Goal: Transaction & Acquisition: Download file/media

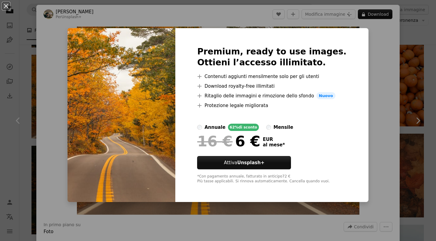
scroll to position [288, 0]
click at [225, 18] on div "An X shape Premium, ready to use images. Ottieni l’accesso illimitato. A plus s…" at bounding box center [218, 120] width 436 height 241
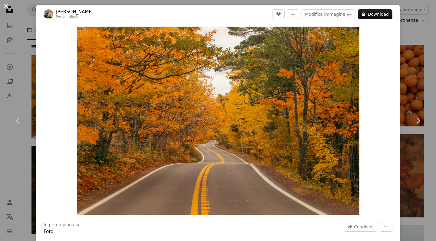
click at [414, 26] on div "An X shape Chevron left Chevron right [PERSON_NAME] Per Unsplash+ A heart A plu…" at bounding box center [218, 120] width 436 height 241
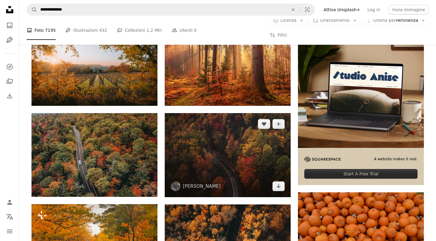
scroll to position [139, 0]
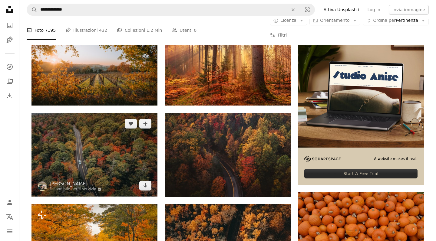
click at [136, 168] on img at bounding box center [95, 155] width 126 height 84
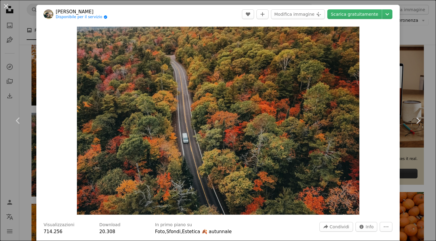
click at [403, 25] on div "An X shape Chevron left Chevron right [PERSON_NAME] Disponibile per il servizio…" at bounding box center [218, 120] width 436 height 241
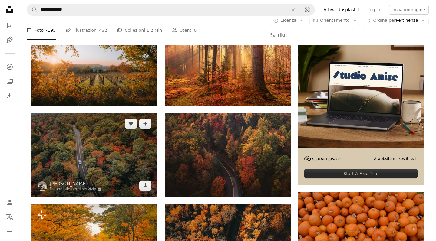
click at [104, 161] on img at bounding box center [95, 155] width 126 height 84
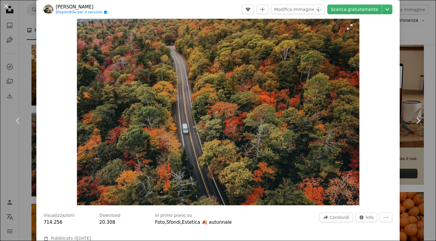
scroll to position [6, 0]
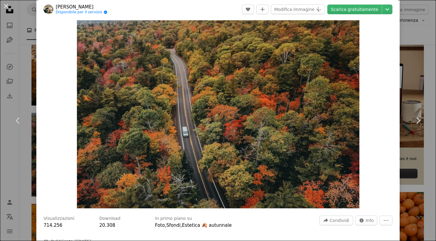
click at [403, 52] on div "An X shape Chevron left Chevron right [PERSON_NAME] Disponibile per il servizio…" at bounding box center [218, 120] width 436 height 241
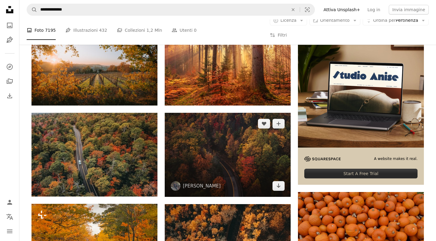
click at [231, 138] on img at bounding box center [228, 155] width 126 height 84
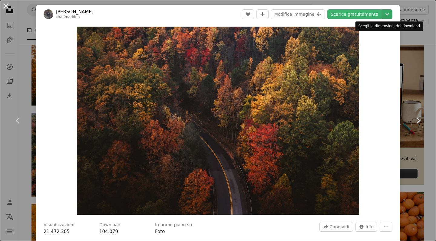
click at [387, 16] on icon "Chevron down" at bounding box center [388, 14] width 10 height 7
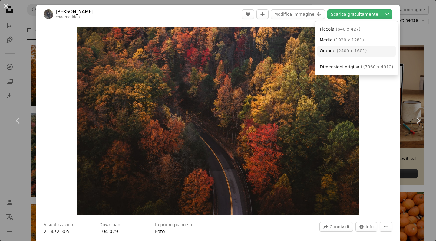
click at [342, 52] on span "( 2400 x 1601 )" at bounding box center [352, 50] width 30 height 5
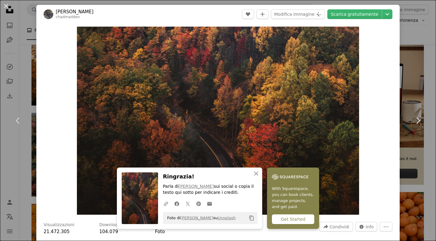
click at [405, 41] on div "An X shape Chevron left Chevron right [PERSON_NAME] chadmadden A heart A plus s…" at bounding box center [218, 120] width 436 height 241
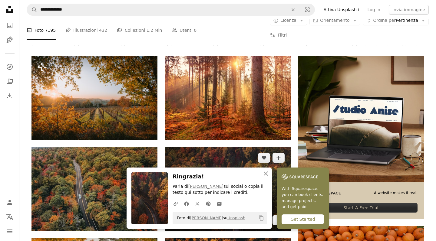
scroll to position [102, 0]
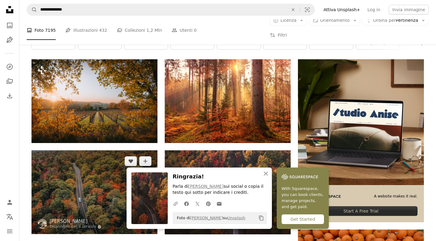
click at [94, 189] on img at bounding box center [95, 193] width 126 height 84
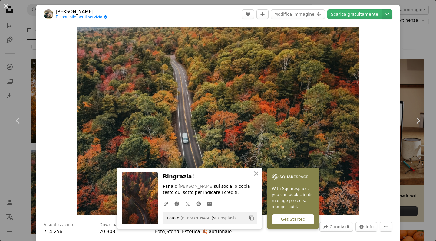
click at [384, 15] on icon "Chevron down" at bounding box center [388, 14] width 10 height 7
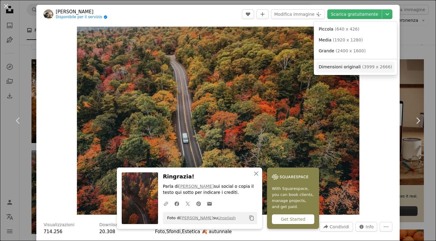
click at [330, 65] on span "Dimensioni originali" at bounding box center [340, 67] width 42 height 5
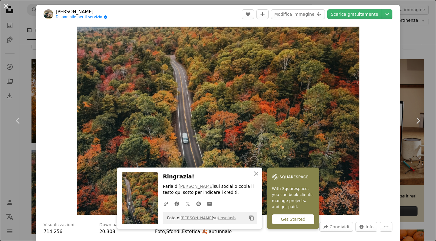
click at [409, 24] on div "An X shape Chevron left Chevron right [PERSON_NAME] Disponibile per il servizio…" at bounding box center [218, 120] width 436 height 241
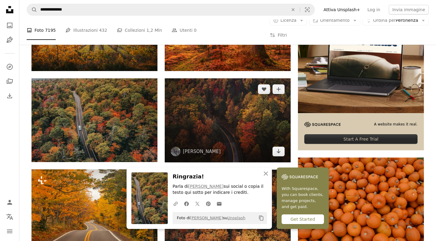
scroll to position [185, 0]
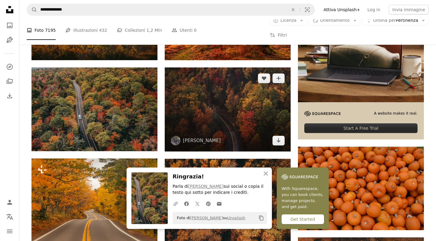
click at [259, 111] on img at bounding box center [228, 110] width 126 height 84
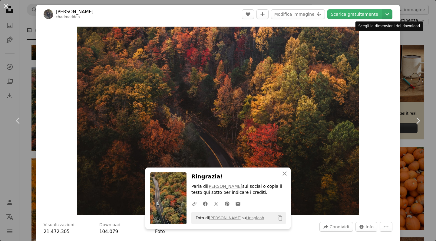
click at [385, 14] on icon "Chevron down" at bounding box center [388, 14] width 10 height 7
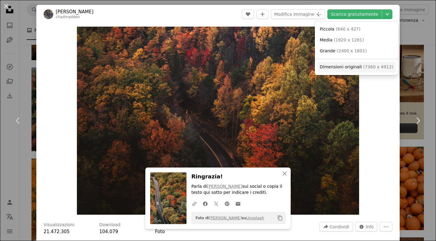
click at [363, 66] on span "( 7360 x 4912 )" at bounding box center [378, 67] width 30 height 5
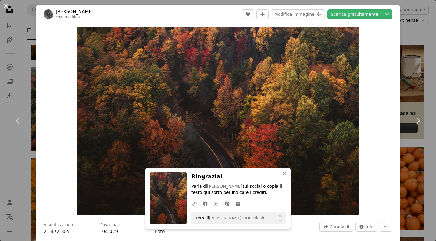
click at [405, 34] on div "An X shape Chevron left Chevron right [PERSON_NAME] chadmadden A heart A plus s…" at bounding box center [218, 120] width 436 height 241
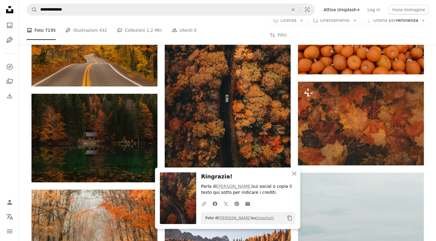
scroll to position [343, 0]
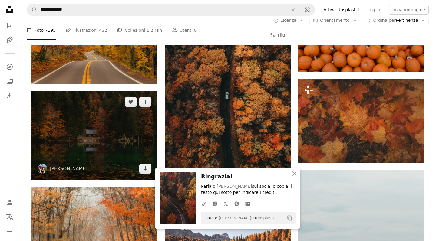
click at [114, 149] on img at bounding box center [95, 135] width 126 height 89
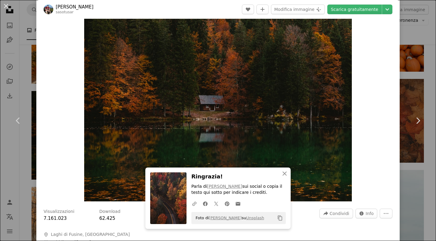
scroll to position [17, 0]
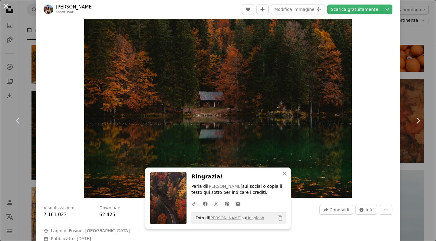
click at [426, 35] on div "An X shape Chevron left Chevron right [PERSON_NAME] sasotusar A heart A plus si…" at bounding box center [218, 120] width 436 height 241
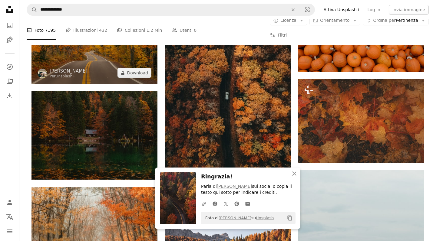
click at [135, 67] on img at bounding box center [95, 42] width 126 height 84
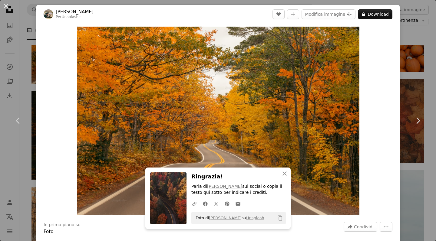
click at [405, 33] on div "An X shape Chevron left Chevron right [PERSON_NAME] Per Unsplash+ A heart A plu…" at bounding box center [218, 120] width 436 height 241
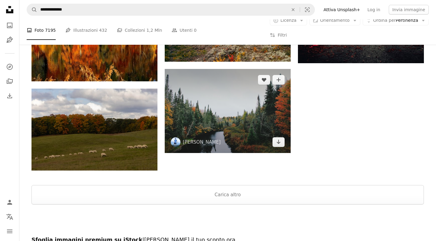
scroll to position [836, 0]
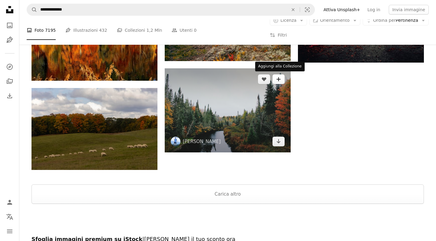
click at [281, 77] on icon "A plus sign" at bounding box center [278, 79] width 5 height 5
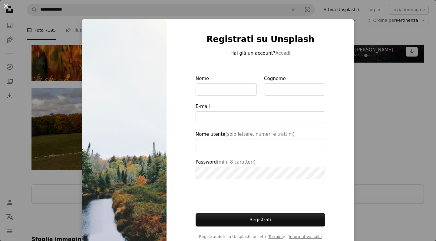
click at [358, 52] on div "An X shape Registrati su Unsplash Hai già un account? Accedi Nome Cognome E-mai…" at bounding box center [218, 120] width 436 height 241
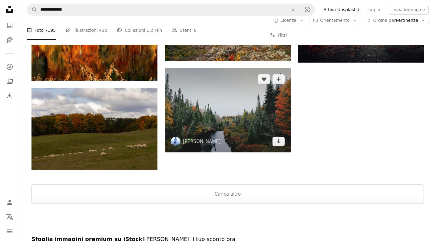
click at [230, 110] on img at bounding box center [228, 110] width 126 height 84
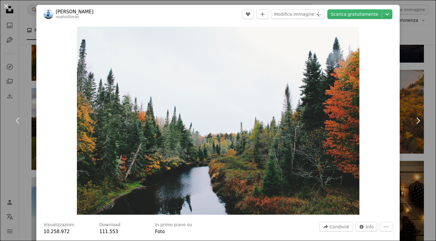
click at [421, 31] on div "An X shape Chevron left Chevron right [PERSON_NAME] noahsilliman A heart A plus…" at bounding box center [218, 120] width 436 height 241
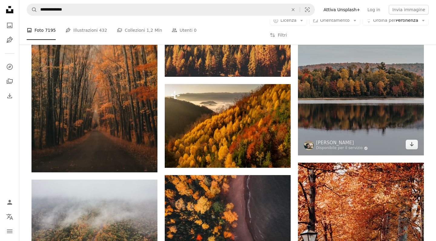
scroll to position [514, 0]
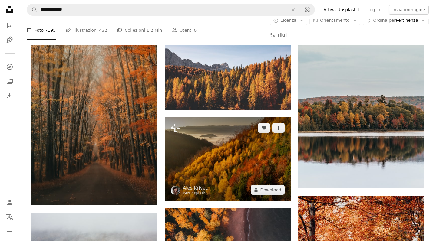
click at [240, 176] on img at bounding box center [228, 159] width 126 height 84
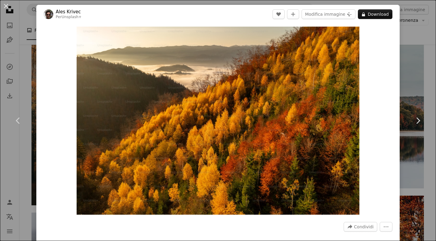
click at [412, 44] on div "An X shape Chevron left Chevron right Ales Krivec Per Unsplash+ A heart A plus …" at bounding box center [218, 120] width 436 height 241
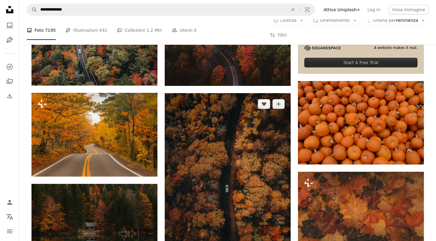
scroll to position [296, 0]
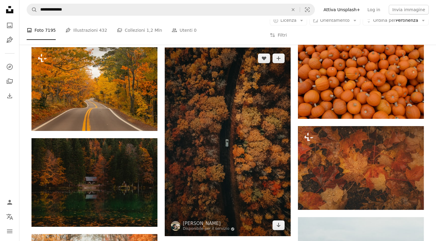
click at [239, 166] on img at bounding box center [228, 142] width 126 height 189
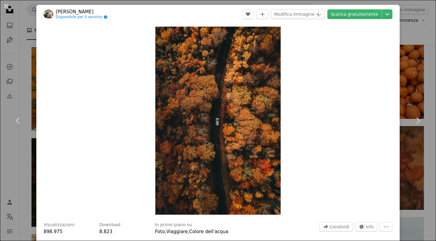
click at [411, 25] on div "An X shape Chevron left Chevron right [PERSON_NAME] Disponibile per il servizio…" at bounding box center [218, 120] width 436 height 241
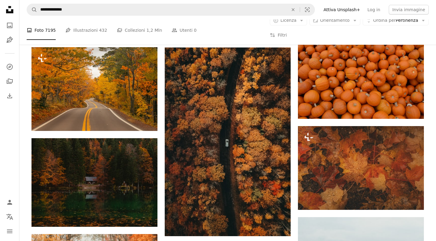
click at [411, 25] on div "A copyright icon © Licenza Arrow down Aspect ratio Orientamento Arrow down Unfo…" at bounding box center [349, 30] width 159 height 29
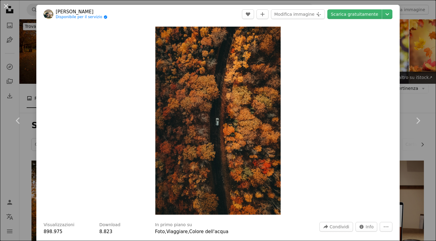
scroll to position [296, 0]
